Goal: Task Accomplishment & Management: Manage account settings

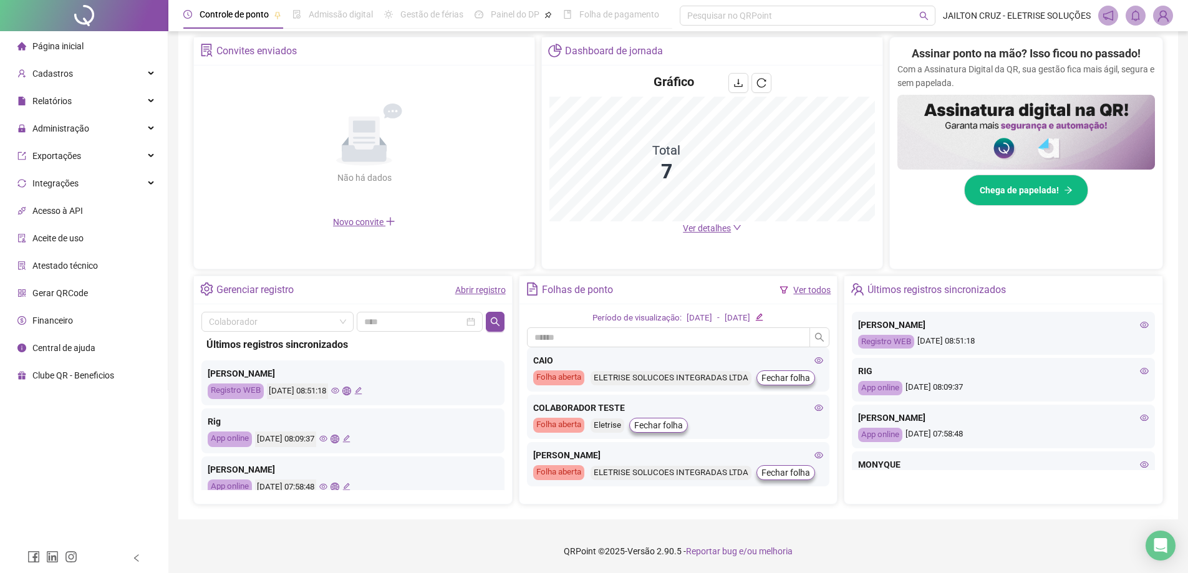
click at [339, 389] on icon "eye" at bounding box center [335, 390] width 8 height 8
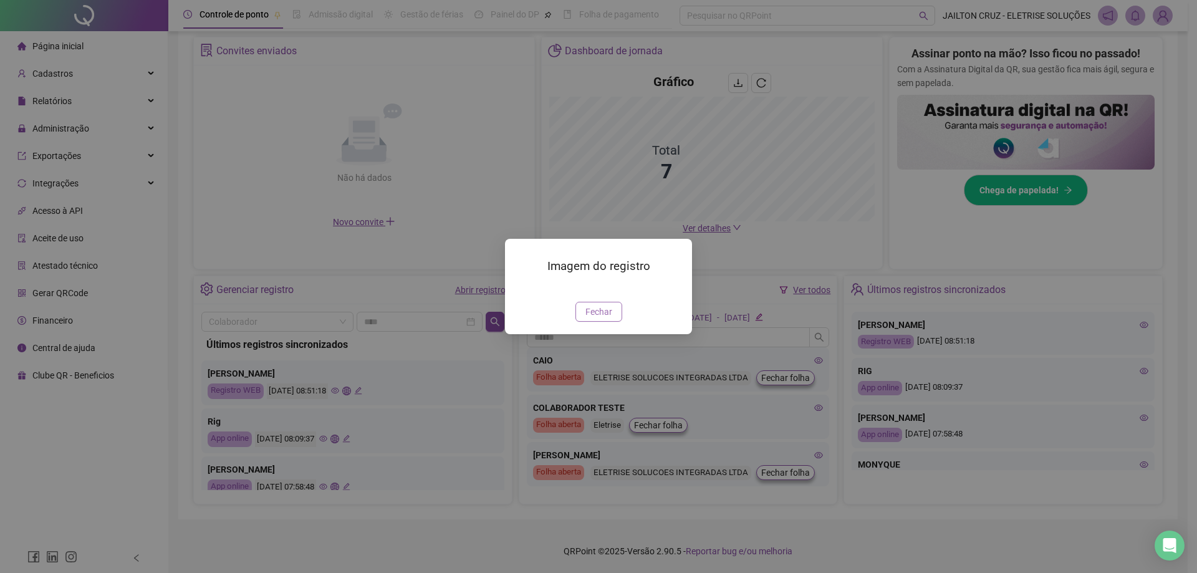
click at [603, 319] on span "Fechar" at bounding box center [598, 312] width 27 height 14
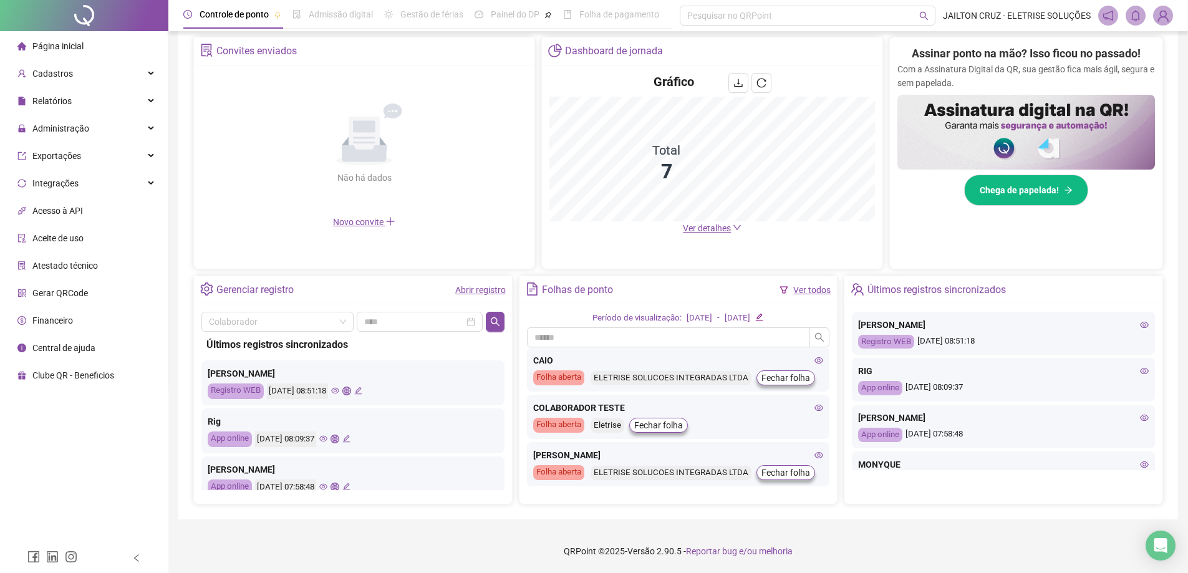
click at [327, 438] on icon "eye" at bounding box center [323, 438] width 8 height 8
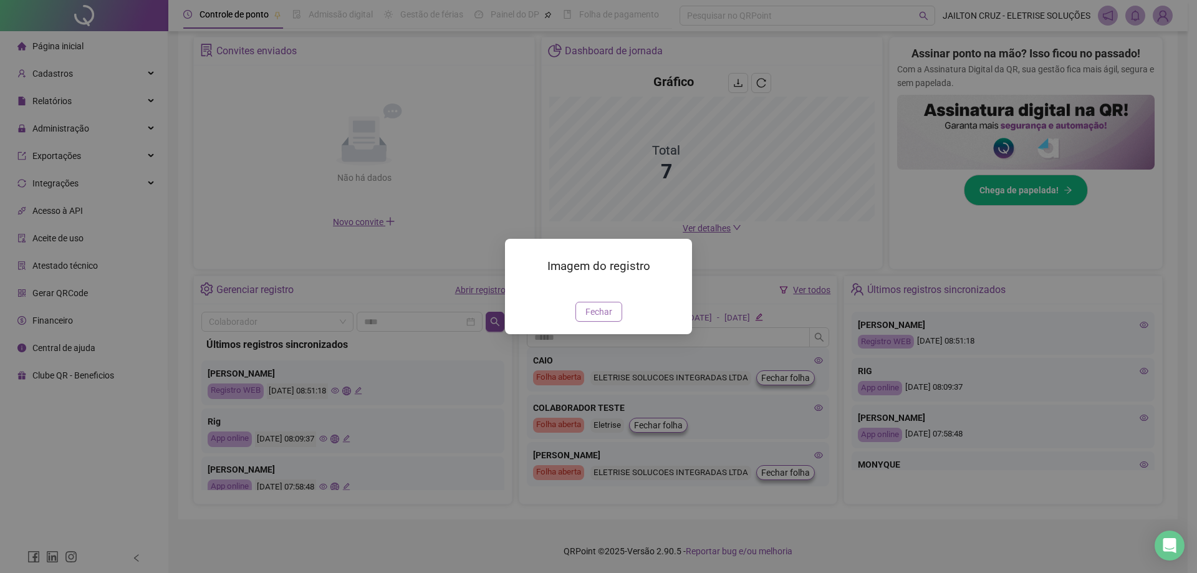
click at [598, 319] on span "Fechar" at bounding box center [598, 312] width 27 height 14
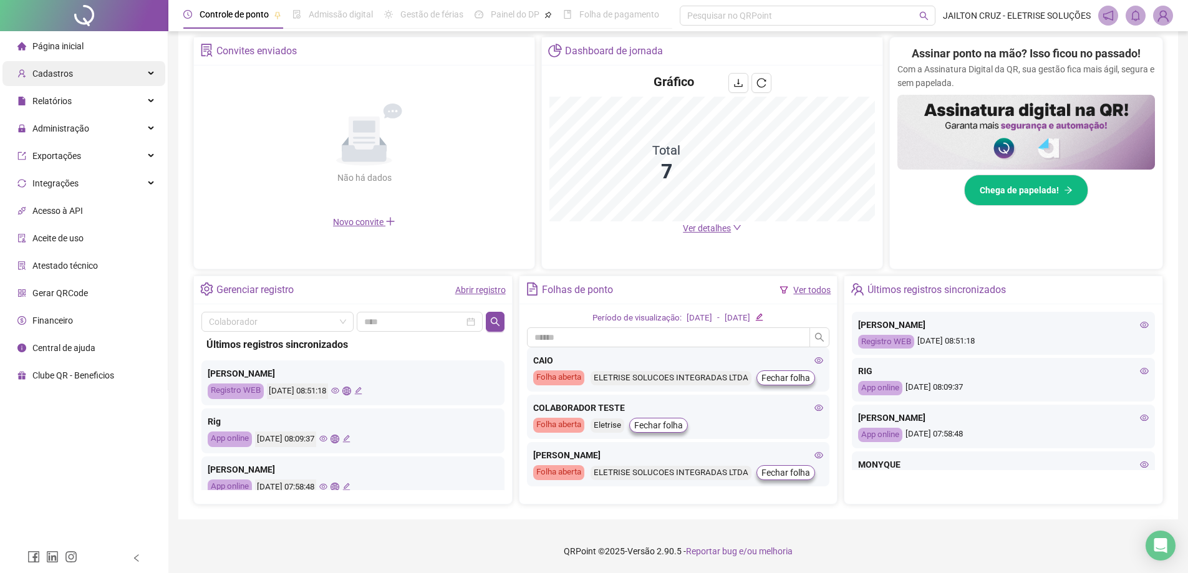
click at [118, 79] on div "Cadastros" at bounding box center [83, 73] width 163 height 25
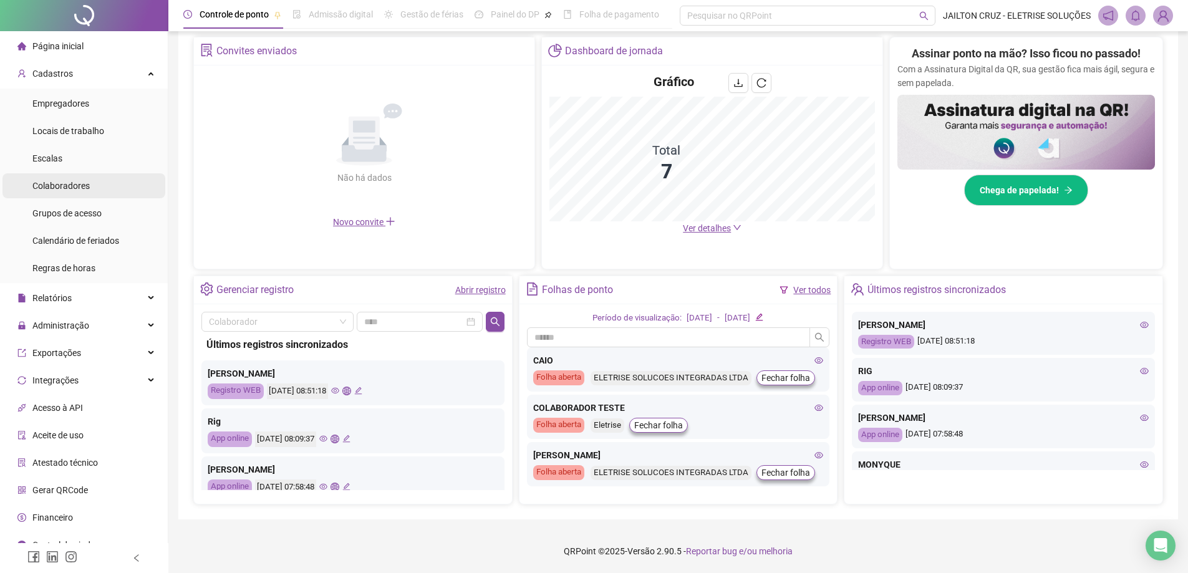
click at [75, 184] on span "Colaboradores" at bounding box center [60, 186] width 57 height 10
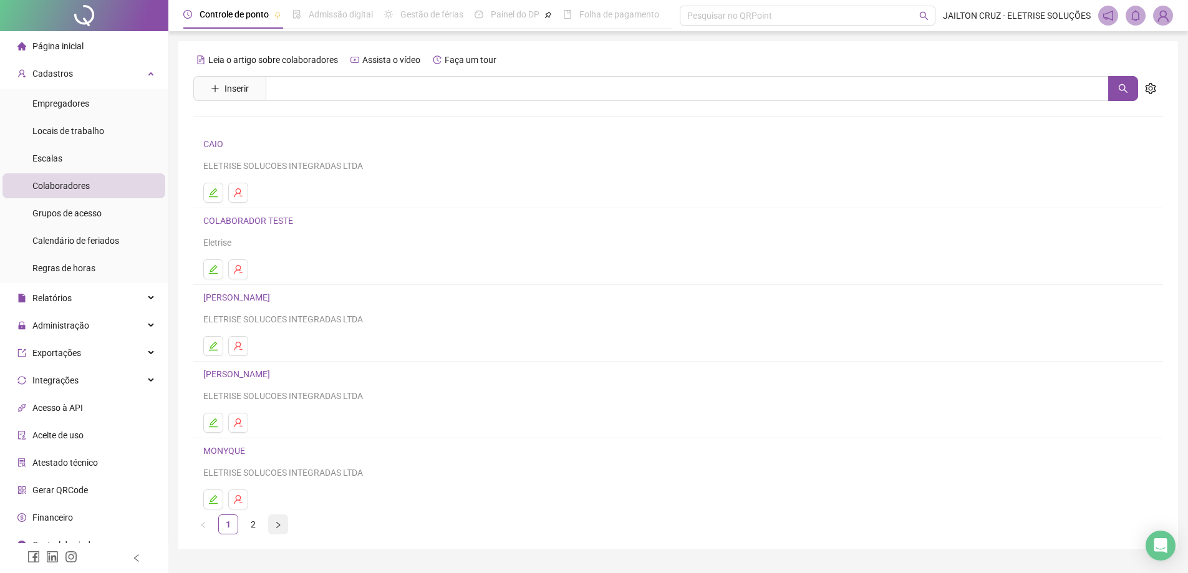
click at [278, 527] on icon "right" at bounding box center [277, 524] width 7 height 7
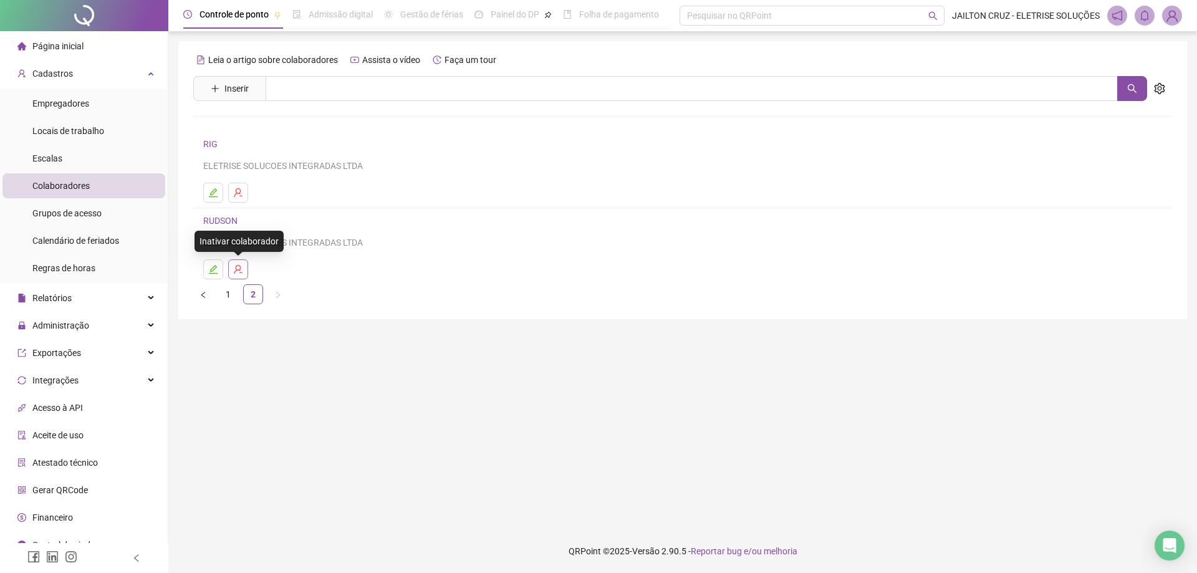
click at [242, 270] on icon "user-delete" at bounding box center [238, 269] width 10 height 10
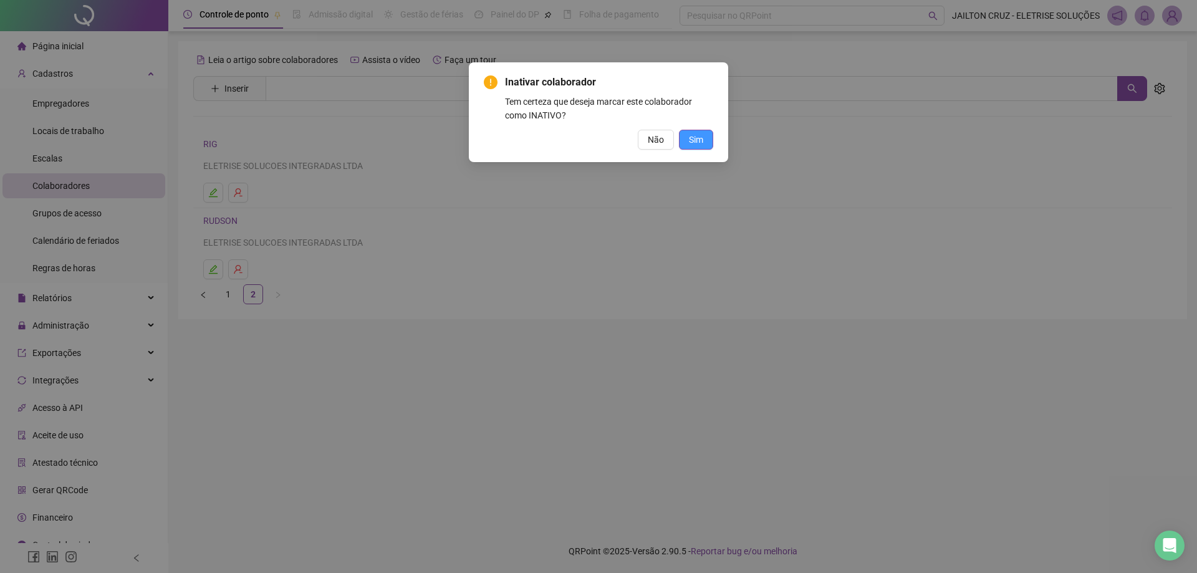
click at [700, 133] on span "Sim" at bounding box center [696, 140] width 14 height 14
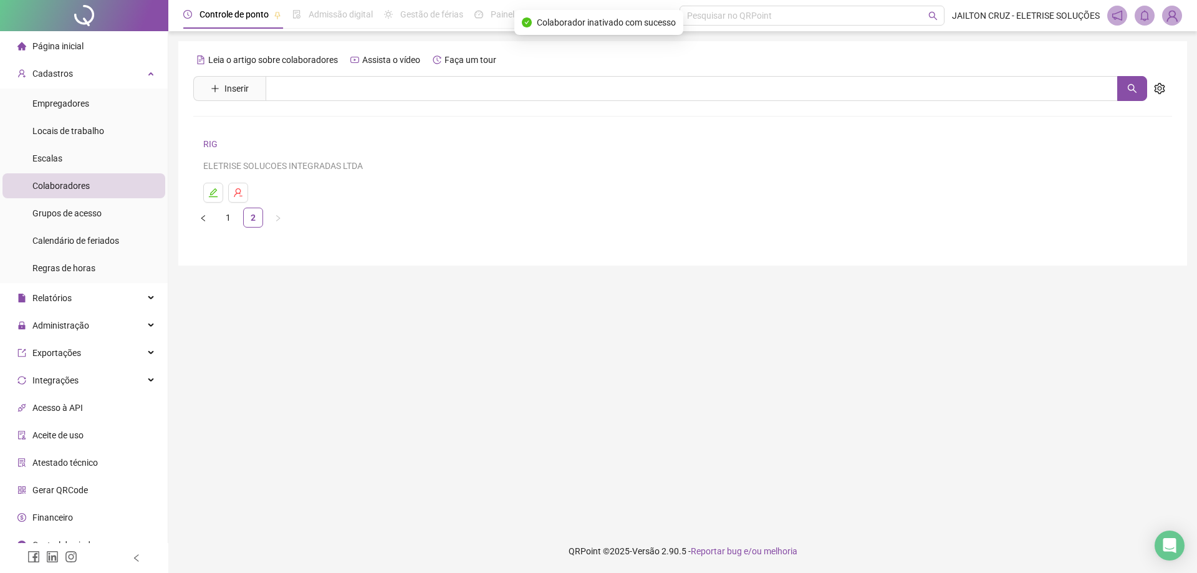
click at [228, 217] on link "1" at bounding box center [228, 217] width 19 height 19
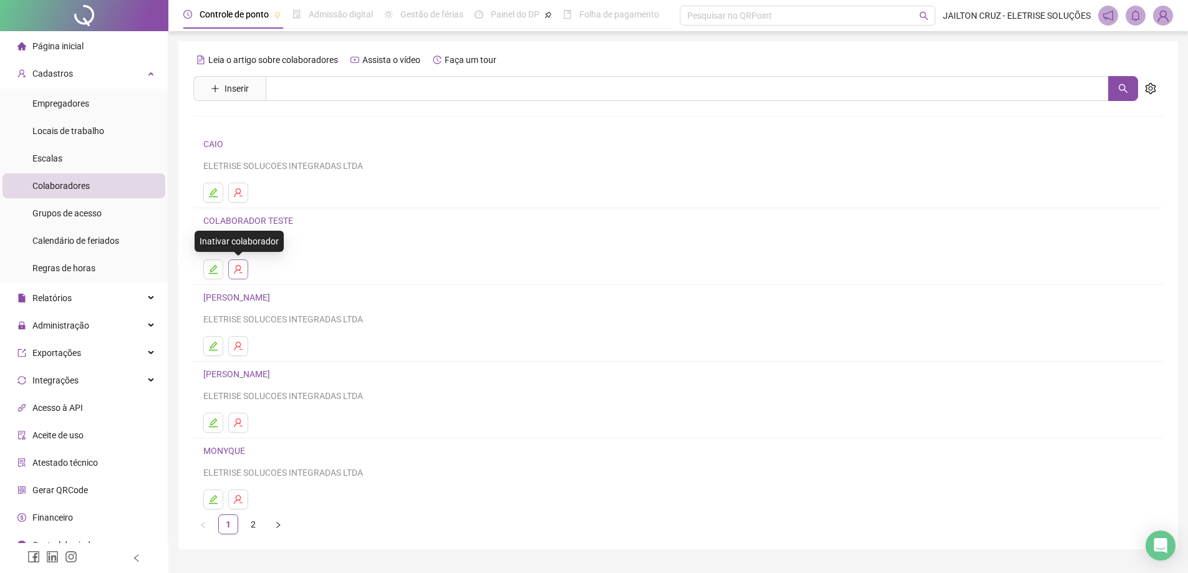
click at [235, 268] on icon "user-delete" at bounding box center [238, 269] width 10 height 10
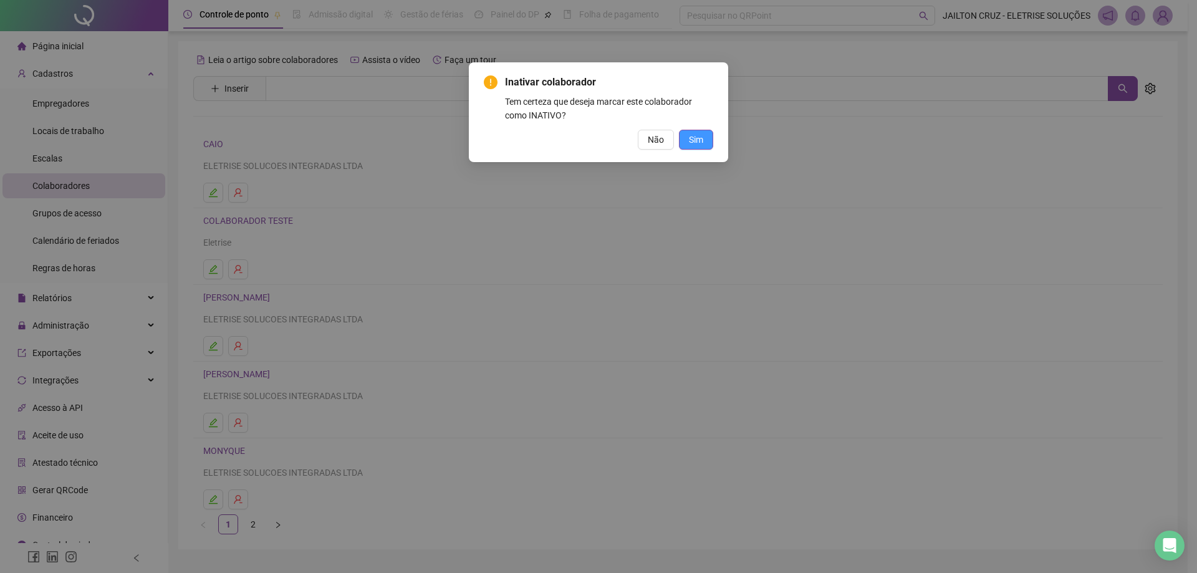
click at [692, 138] on span "Sim" at bounding box center [696, 140] width 14 height 14
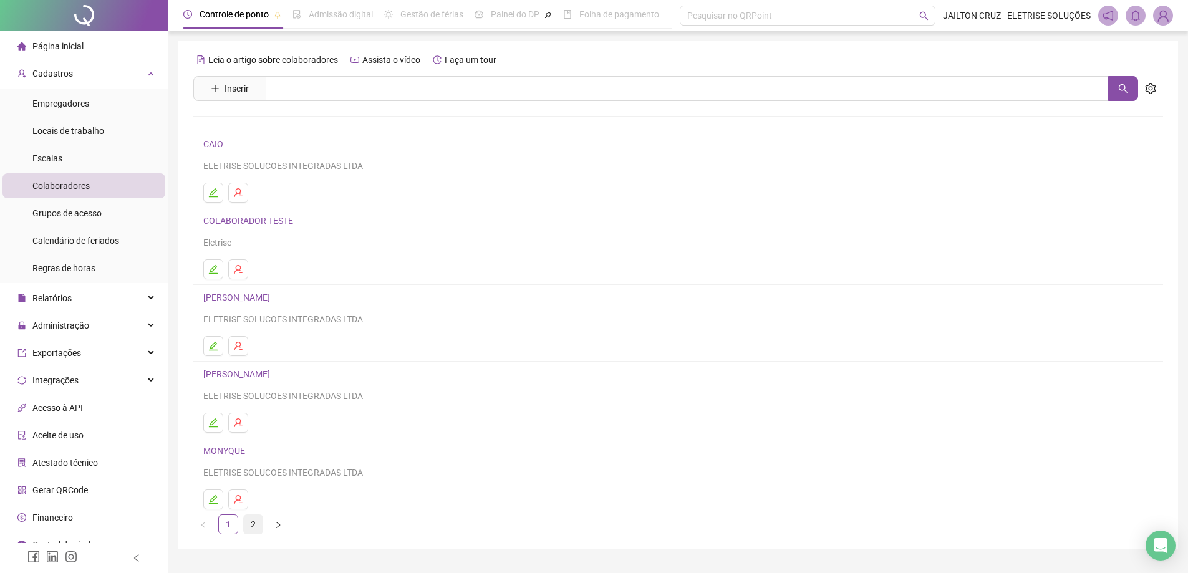
click at [252, 529] on link "2" at bounding box center [253, 524] width 19 height 19
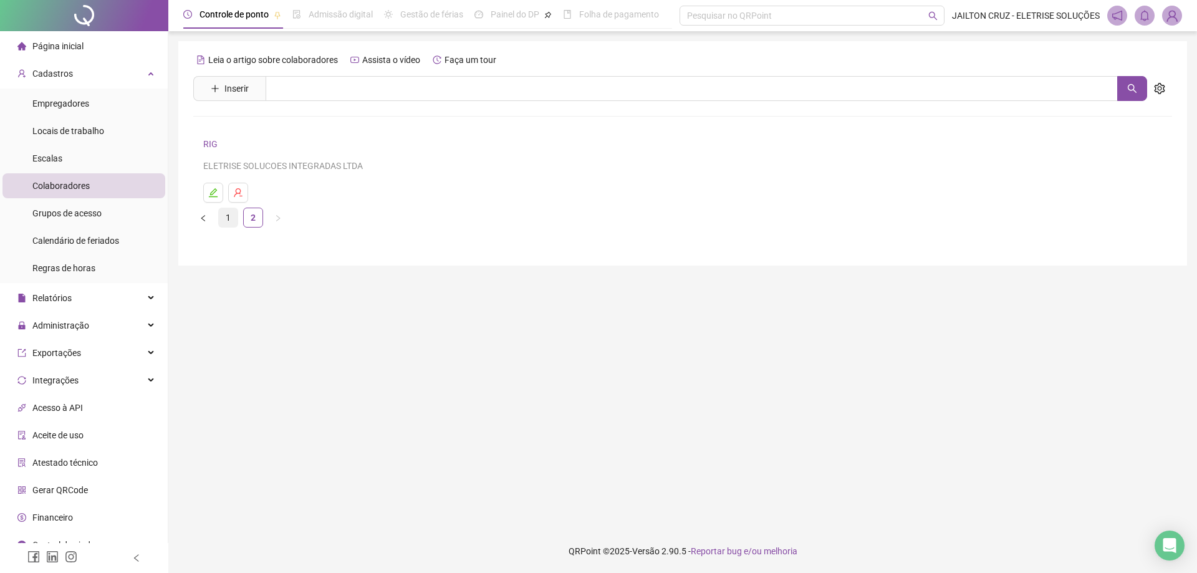
click at [229, 220] on link "1" at bounding box center [228, 217] width 19 height 19
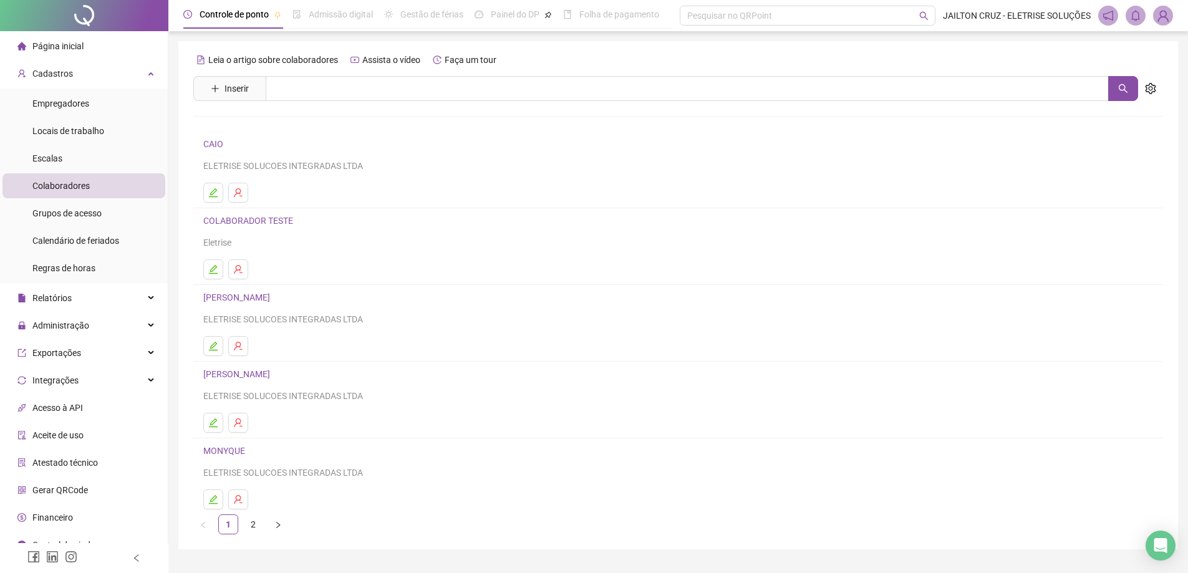
click at [56, 46] on span "Página inicial" at bounding box center [57, 46] width 51 height 10
